Goal: Task Accomplishment & Management: Use online tool/utility

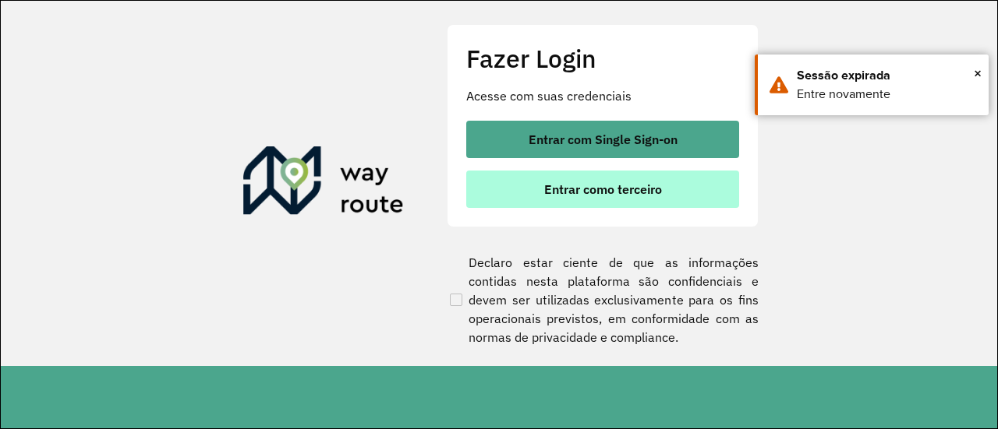
click at [605, 186] on span "Entrar como terceiro" at bounding box center [603, 189] width 118 height 12
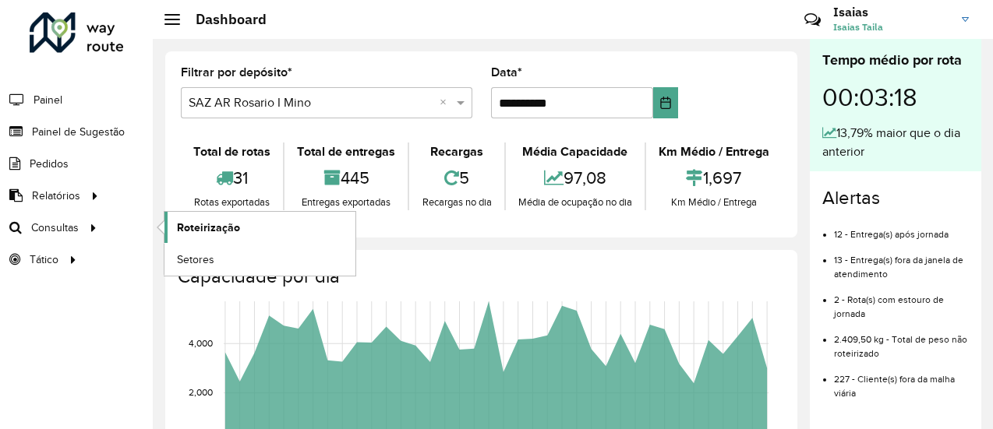
click at [208, 229] on span "Roteirização" at bounding box center [208, 228] width 63 height 16
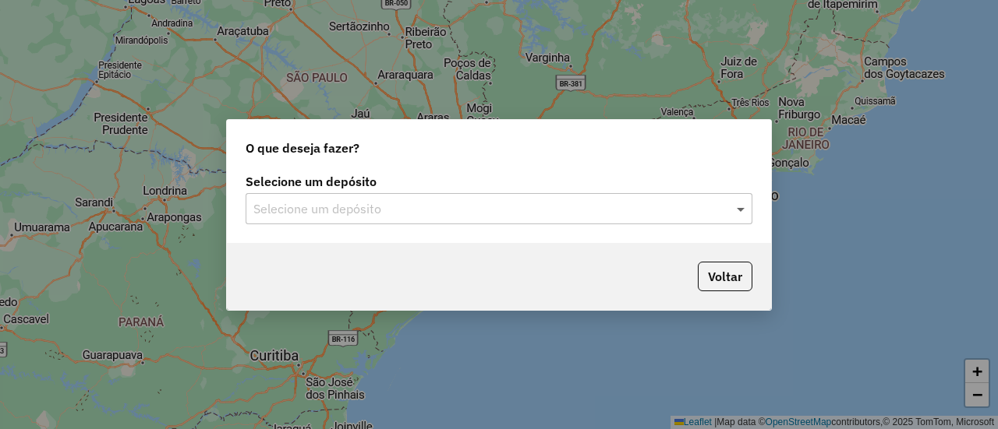
click at [740, 212] on span at bounding box center [742, 209] width 19 height 19
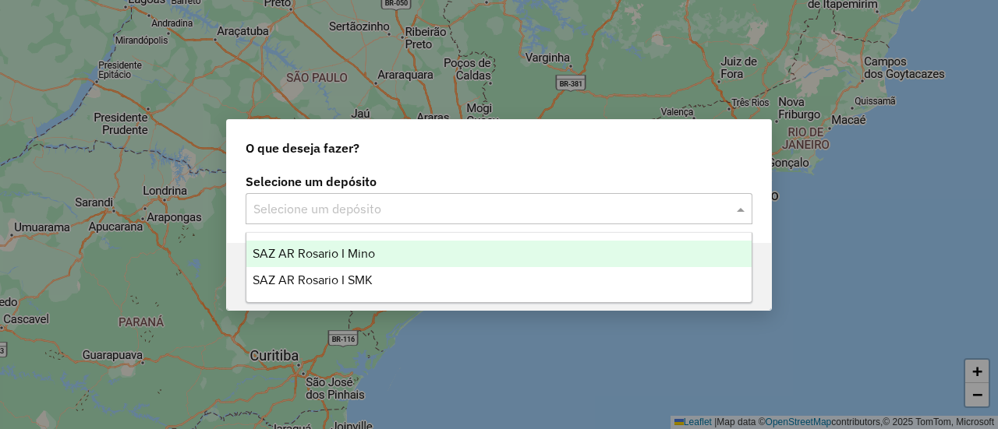
click at [339, 253] on span "SAZ AR Rosario I Mino" at bounding box center [314, 253] width 122 height 13
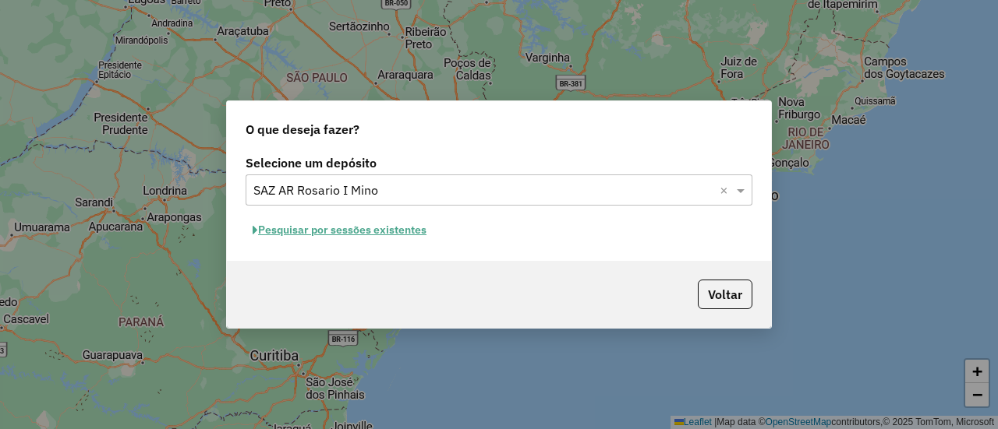
click at [410, 228] on button "Pesquisar por sessões existentes" at bounding box center [340, 230] width 188 height 24
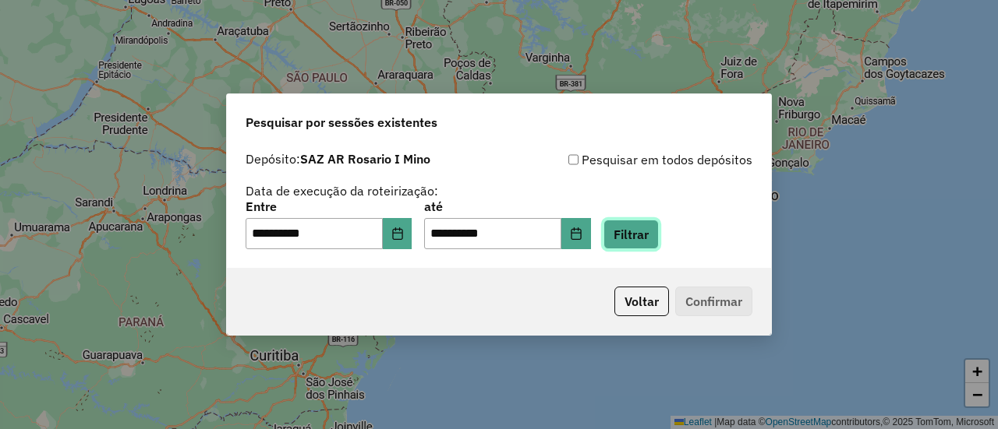
click at [659, 235] on button "Filtrar" at bounding box center [630, 235] width 55 height 30
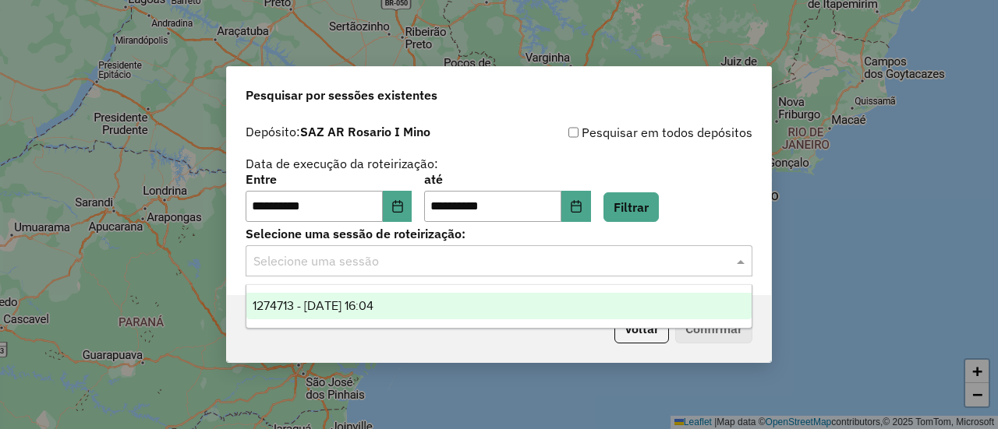
click at [741, 263] on span at bounding box center [742, 261] width 19 height 19
click at [373, 302] on span "1274713 - 13/09/2025 16:04" at bounding box center [313, 305] width 121 height 13
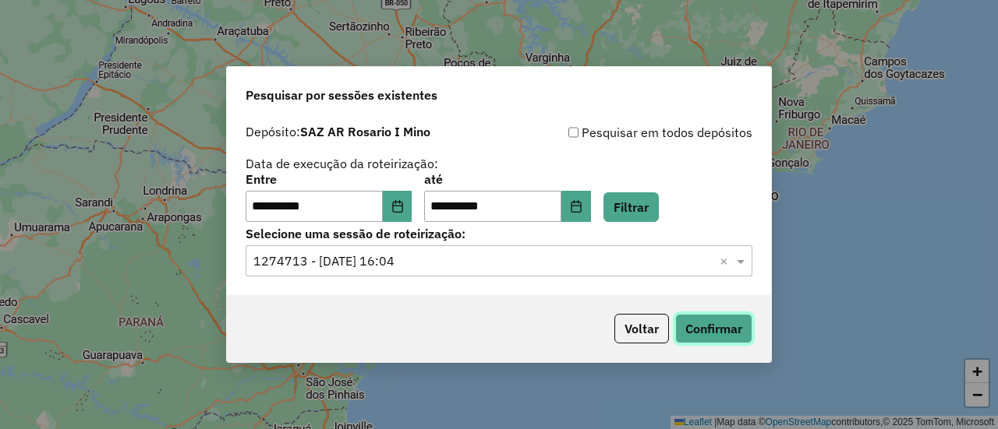
click at [713, 328] on button "Confirmar" at bounding box center [713, 329] width 77 height 30
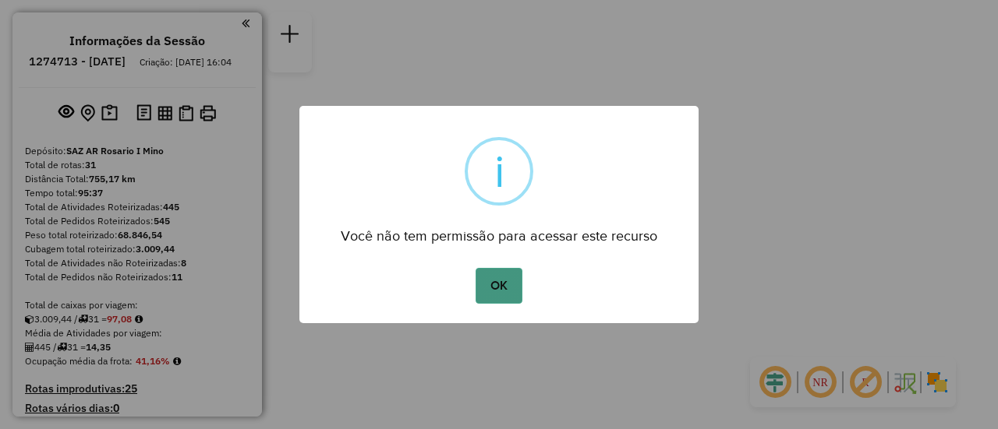
click at [502, 283] on button "OK" at bounding box center [498, 286] width 46 height 36
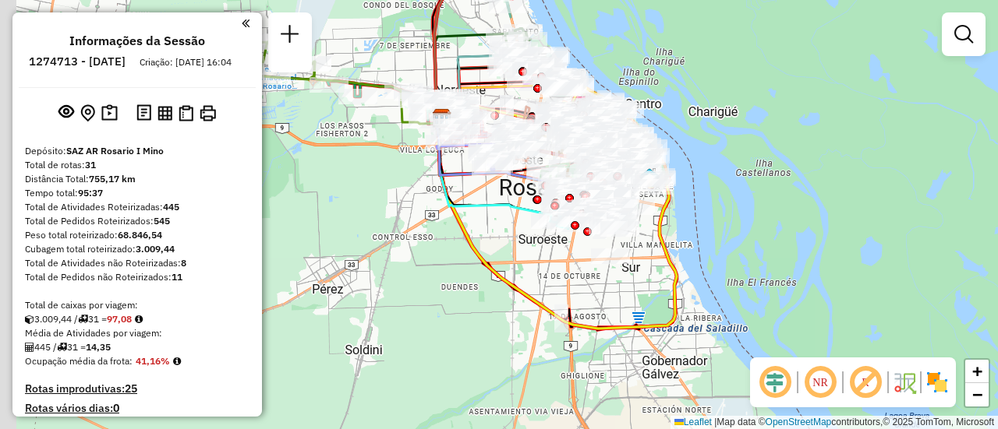
drag, startPoint x: 463, startPoint y: 223, endPoint x: 646, endPoint y: 267, distance: 188.3
click at [641, 267] on div "Janela de atendimento Grade de atendimento Capacidade Transportadoras Veículos …" at bounding box center [499, 214] width 998 height 429
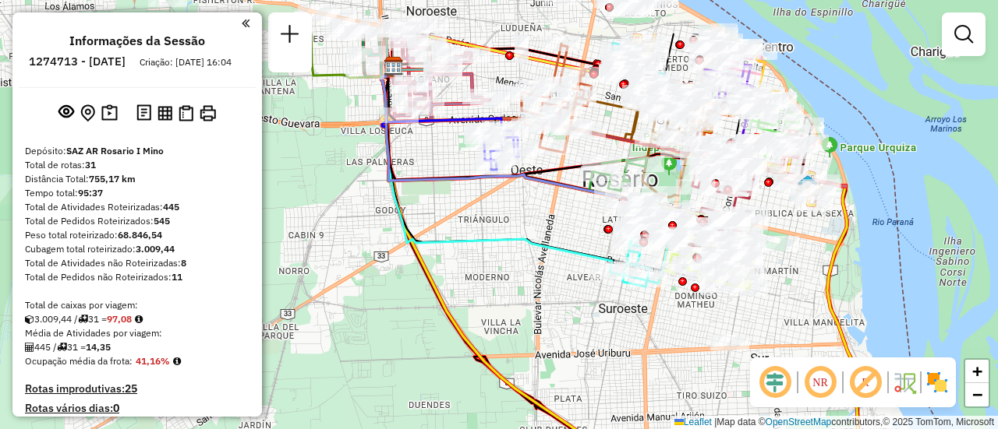
drag, startPoint x: 553, startPoint y: 136, endPoint x: 635, endPoint y: 338, distance: 217.8
click at [634, 340] on div "Janela de atendimento Grade de atendimento Capacidade Transportadoras Veículos …" at bounding box center [499, 214] width 998 height 429
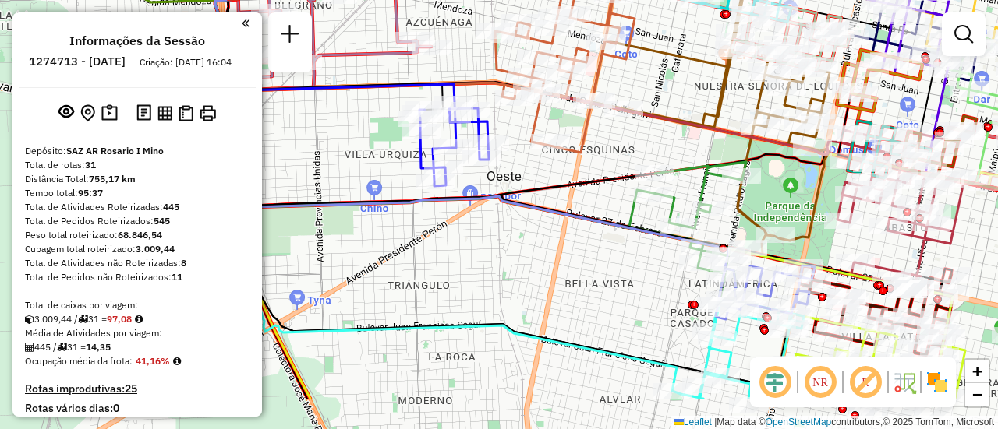
drag, startPoint x: 696, startPoint y: 221, endPoint x: 596, endPoint y: 133, distance: 132.6
click at [598, 134] on div "Janela de atendimento Grade de atendimento Capacidade Transportadoras Veículos …" at bounding box center [499, 214] width 998 height 429
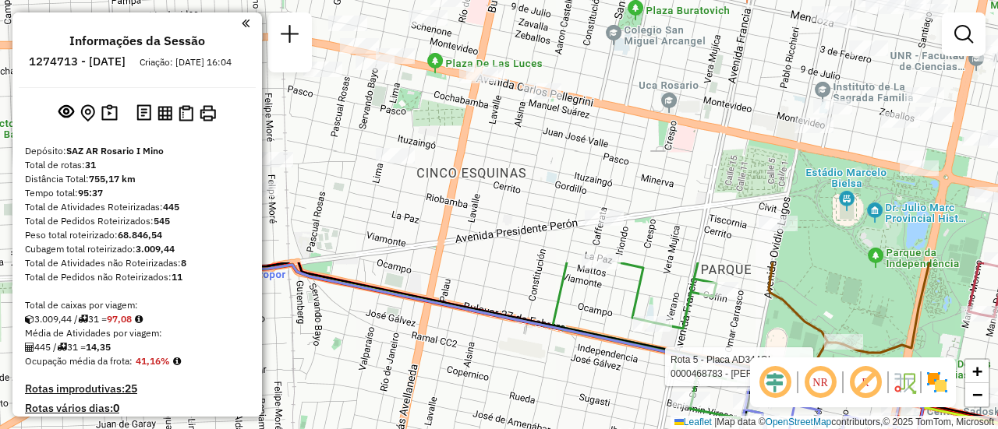
drag, startPoint x: 475, startPoint y: 158, endPoint x: 669, endPoint y: 464, distance: 361.9
click at [669, 429] on html "Aguarde... Pop-up bloqueado! Seu navegador bloqueou automáticamente a abertura …" at bounding box center [499, 214] width 998 height 429
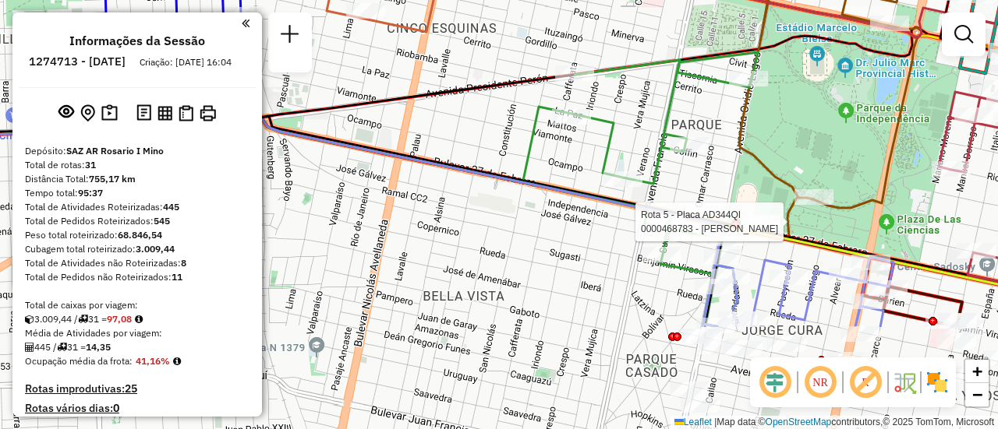
drag, startPoint x: 765, startPoint y: 349, endPoint x: 627, endPoint y: 80, distance: 302.6
click at [627, 80] on div "Rota 5 - Placa AD344QI 0000468783 - braun [PERSON_NAME] de atendimento Grade de…" at bounding box center [499, 214] width 998 height 429
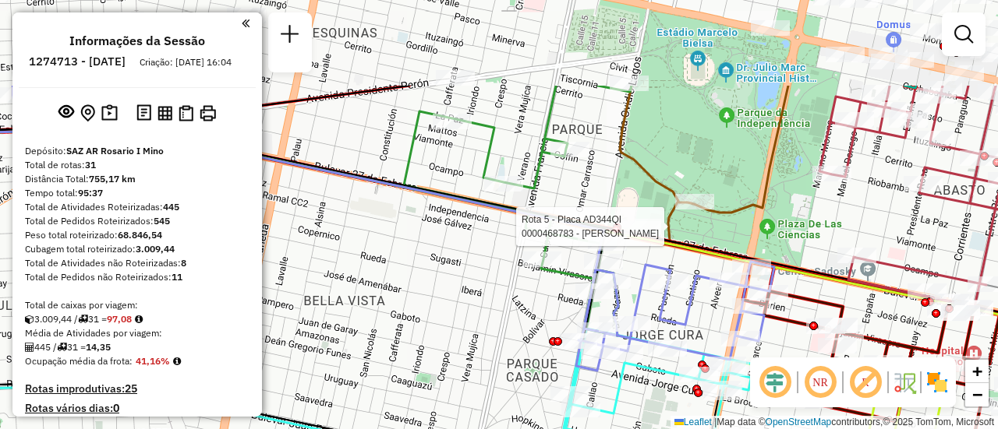
drag, startPoint x: 548, startPoint y: 234, endPoint x: 528, endPoint y: 312, distance: 80.3
click at [528, 312] on div "Rota 5 - Placa AD344QI 0000468783 - braun [PERSON_NAME] de atendimento Grade de…" at bounding box center [499, 214] width 998 height 429
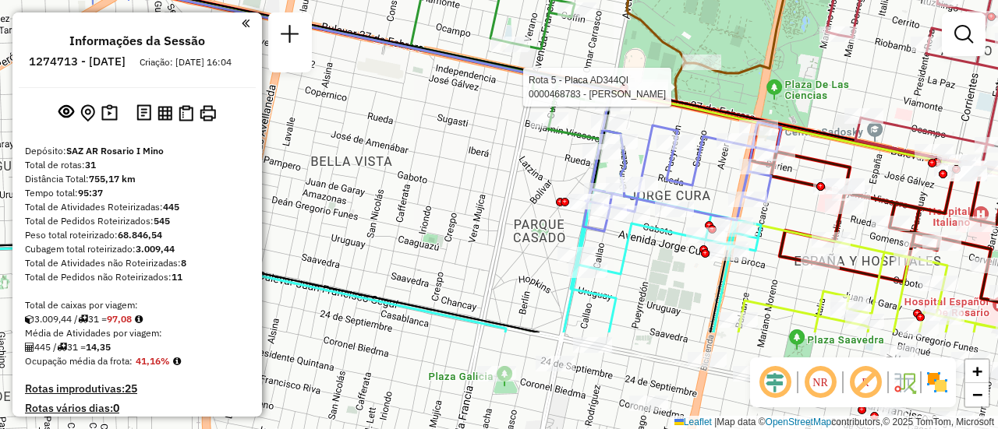
drag, startPoint x: 691, startPoint y: 326, endPoint x: 697, endPoint y: 129, distance: 197.3
click at [697, 129] on icon at bounding box center [682, 176] width 198 height 109
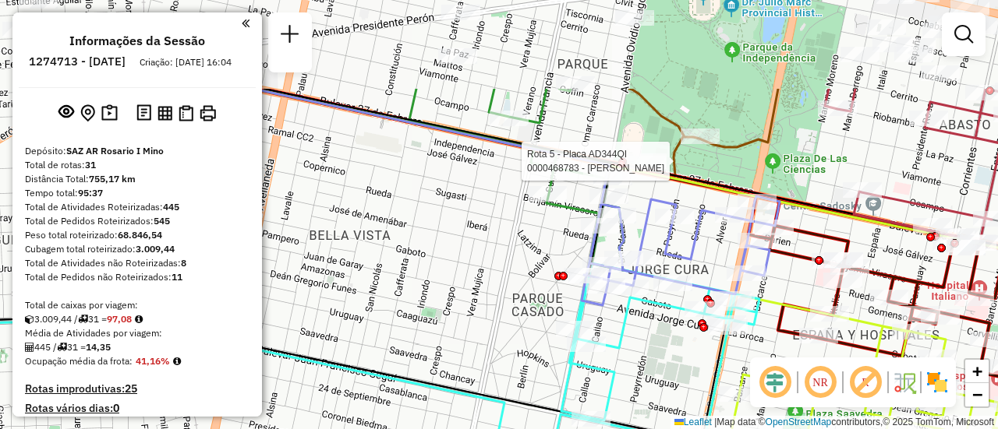
drag, startPoint x: 488, startPoint y: 157, endPoint x: 500, endPoint y: 366, distance: 209.2
click at [496, 352] on div "Rota 5 - Placa AD344QI 0000468783 - braun [PERSON_NAME] de atendimento Grade de…" at bounding box center [499, 214] width 998 height 429
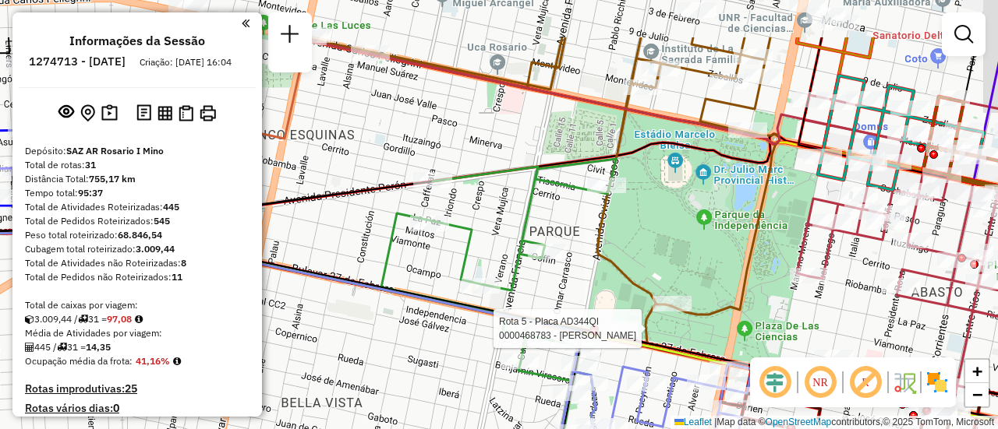
drag, startPoint x: 552, startPoint y: 79, endPoint x: 481, endPoint y: 408, distance: 335.7
click at [472, 429] on html "Aguarde... Pop-up bloqueado! Seu navegador bloqueou automáticamente a abertura …" at bounding box center [499, 214] width 998 height 429
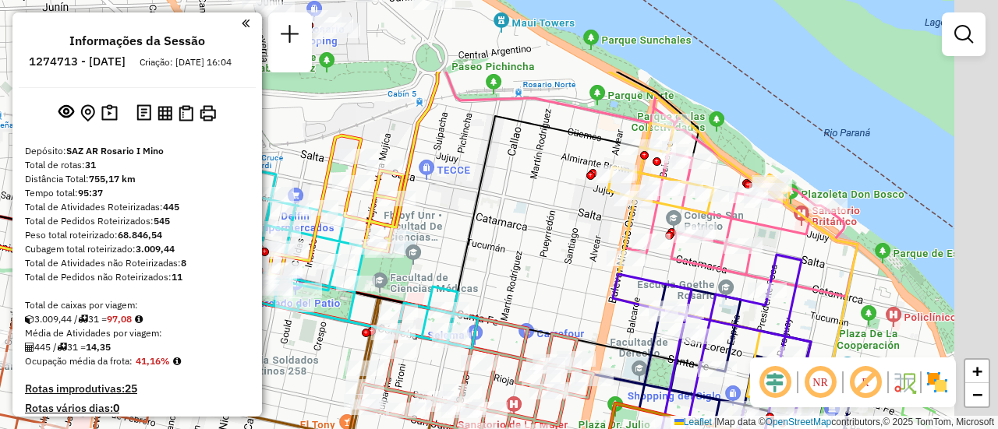
drag, startPoint x: 664, startPoint y: 142, endPoint x: 450, endPoint y: 332, distance: 286.5
click at [450, 332] on div "Rota 5 - Placa AD344QI 0000468783 - braun [PERSON_NAME] de atendimento Grade de…" at bounding box center [499, 214] width 998 height 429
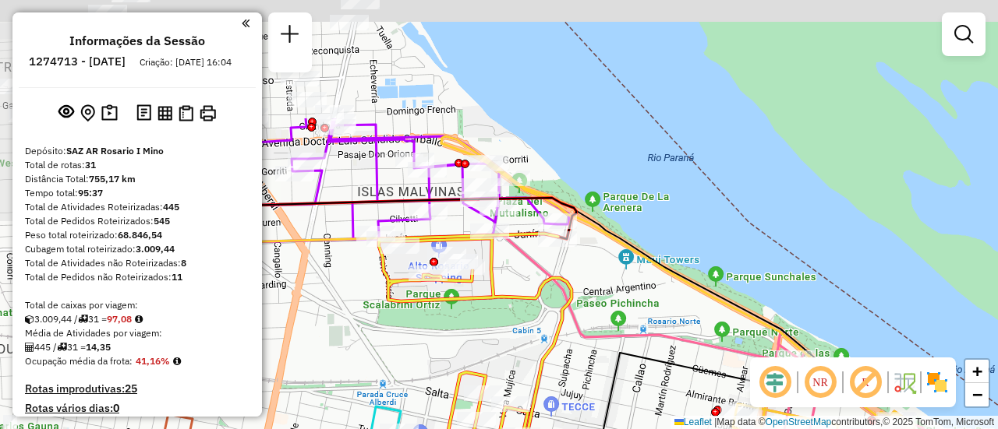
drag, startPoint x: 511, startPoint y: 289, endPoint x: 815, endPoint y: 408, distance: 326.5
click at [782, 405] on hb-router-mapa "Informações da Sessão 1274713 - [DATE] Criação: [DATE] 16:04 Depósito: SAZ AR […" at bounding box center [499, 214] width 998 height 429
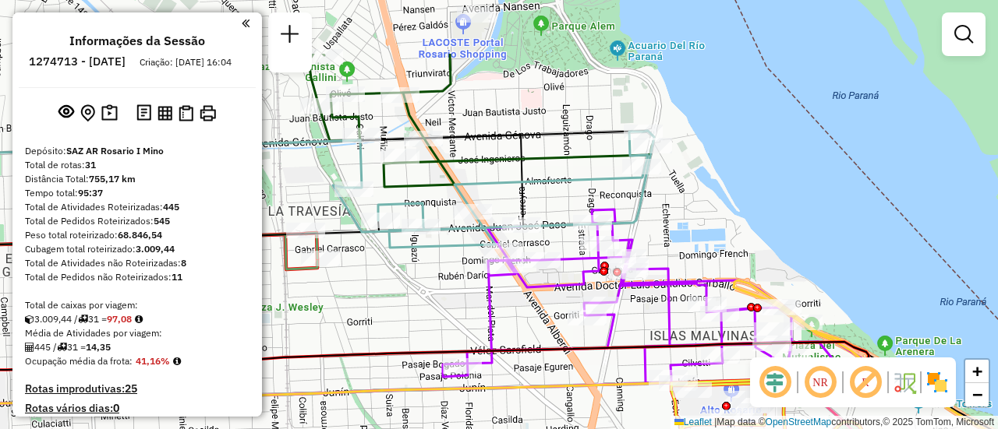
drag, startPoint x: 442, startPoint y: 244, endPoint x: 569, endPoint y: 282, distance: 132.7
click at [529, 326] on div "Rota 5 - Placa AD344QI 0000468783 - braun [PERSON_NAME] de atendimento Grade de…" at bounding box center [499, 214] width 998 height 429
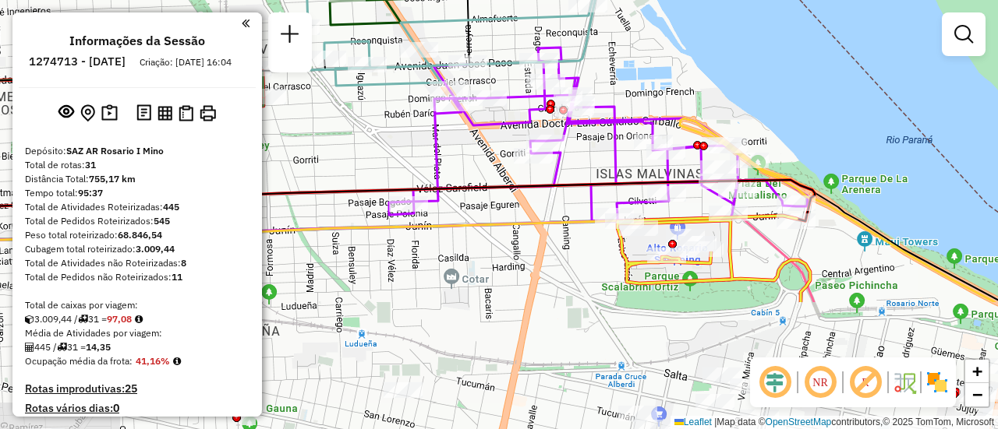
drag, startPoint x: 566, startPoint y: 330, endPoint x: 496, endPoint y: 160, distance: 183.8
click at [496, 160] on div "Rota 5 - Placa AD344QI 0000468783 - braun [PERSON_NAME] de atendimento Grade de…" at bounding box center [499, 214] width 998 height 429
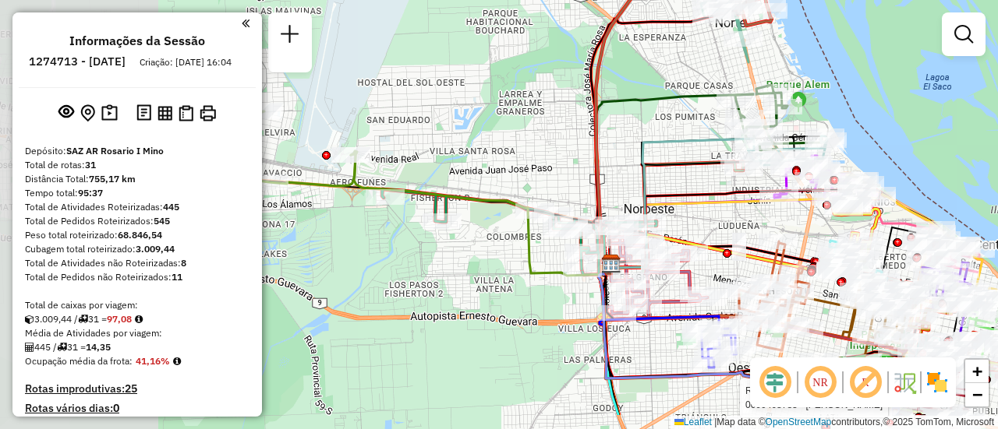
drag, startPoint x: 319, startPoint y: 198, endPoint x: 757, endPoint y: 115, distance: 445.7
click at [754, 139] on icon at bounding box center [681, 203] width 143 height 129
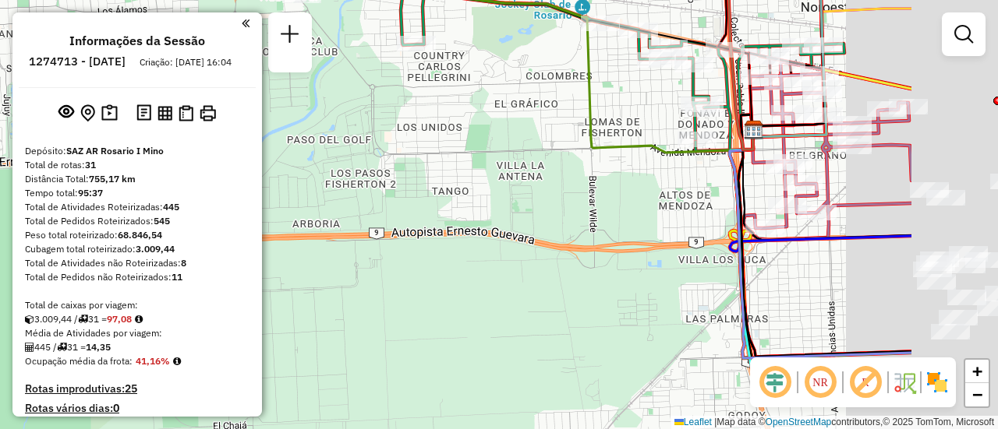
drag, startPoint x: 652, startPoint y: 267, endPoint x: 333, endPoint y: 114, distance: 353.5
click at [335, 115] on div "Rota 5 - Placa AD344QI 0000468783 - braun [PERSON_NAME] de atendimento Grade de…" at bounding box center [499, 214] width 998 height 429
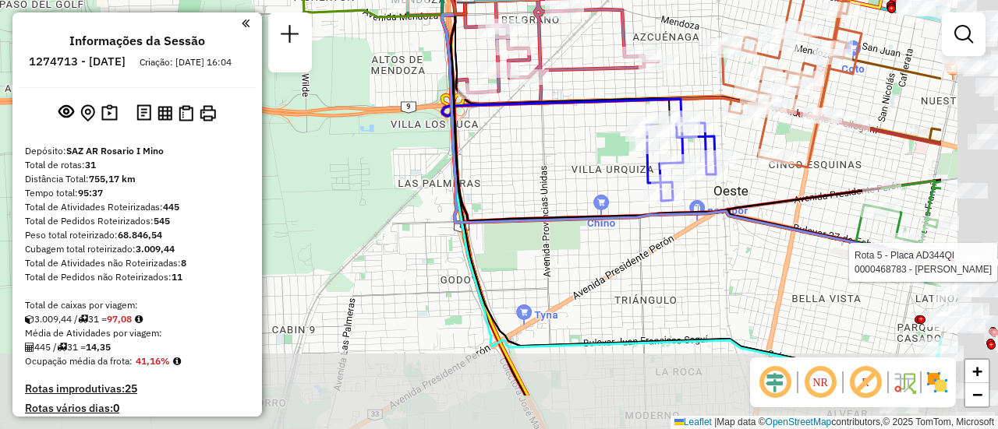
drag, startPoint x: 701, startPoint y: 258, endPoint x: 413, endPoint y: 138, distance: 311.6
click at [415, 139] on div "Rota 5 - Placa AD344QI 0000468783 - braun [PERSON_NAME] de atendimento Grade de…" at bounding box center [499, 214] width 998 height 429
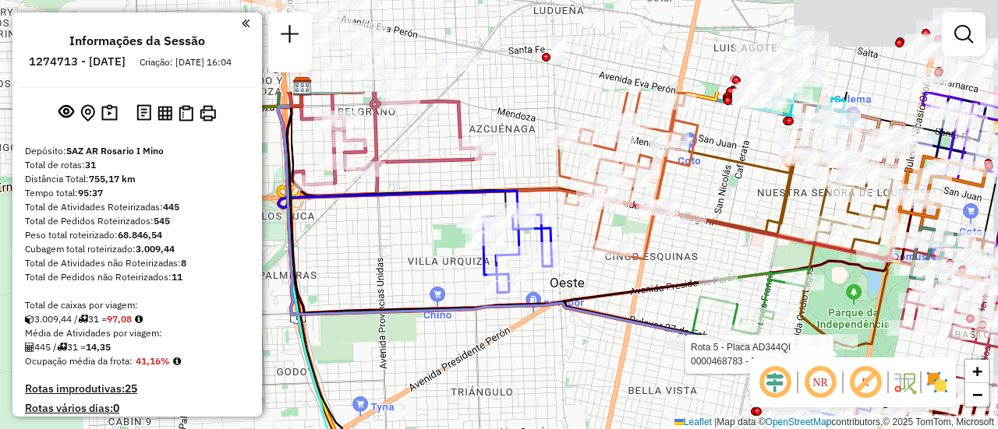
drag, startPoint x: 639, startPoint y: 210, endPoint x: 606, endPoint y: 353, distance: 146.5
click at [605, 359] on div "Rota 5 - Placa AD344QI 0000468783 - braun [PERSON_NAME] de atendimento Grade de…" at bounding box center [499, 214] width 998 height 429
